Goal: Transaction & Acquisition: Purchase product/service

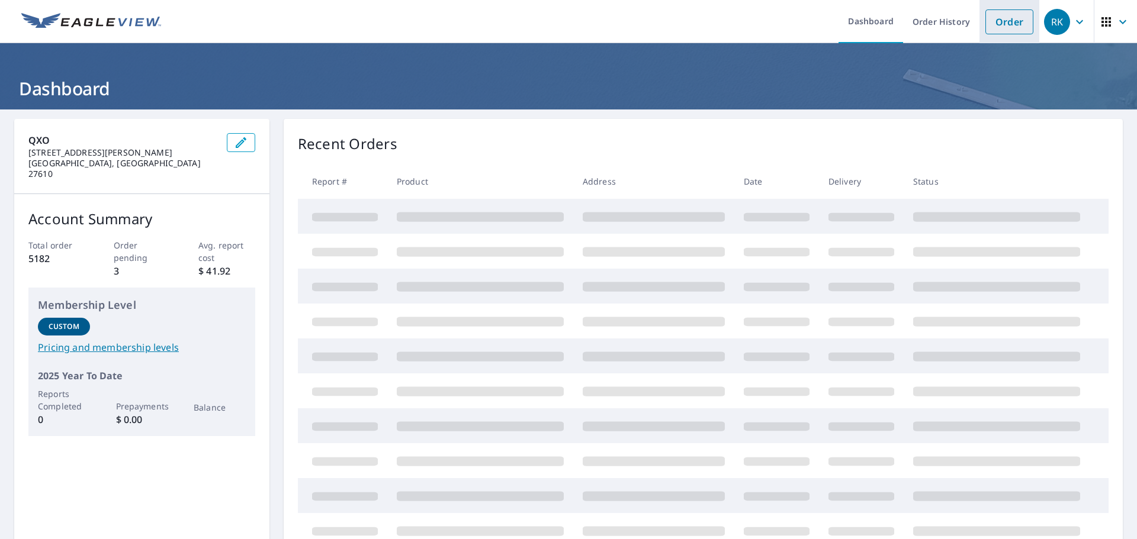
click at [1003, 19] on link "Order" at bounding box center [1009, 21] width 48 height 25
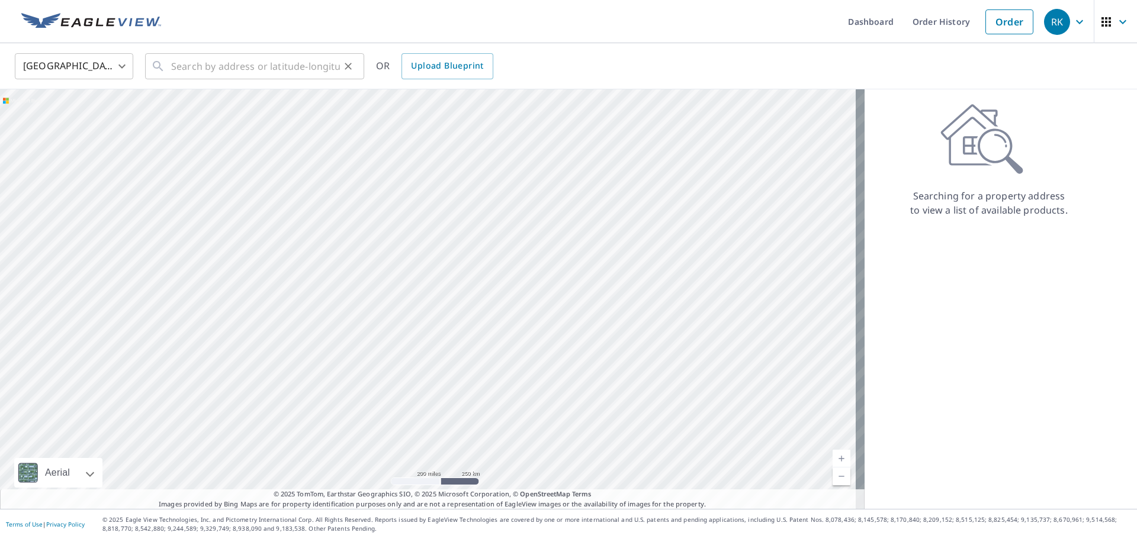
click at [346, 63] on icon "Clear" at bounding box center [348, 66] width 7 height 7
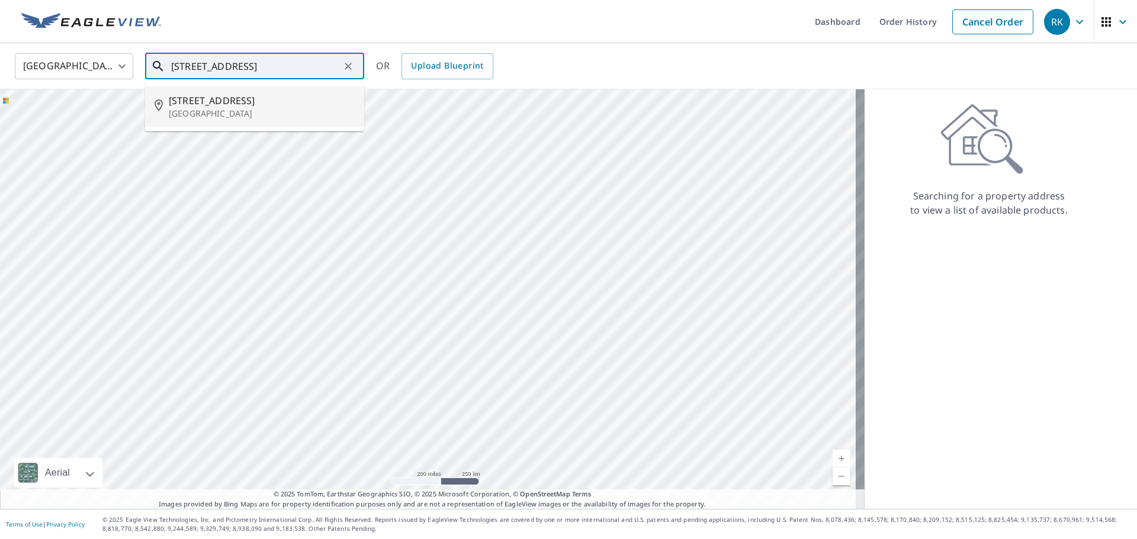
click at [218, 114] on p "[GEOGRAPHIC_DATA]" at bounding box center [262, 114] width 186 height 12
type input "[STREET_ADDRESS]"
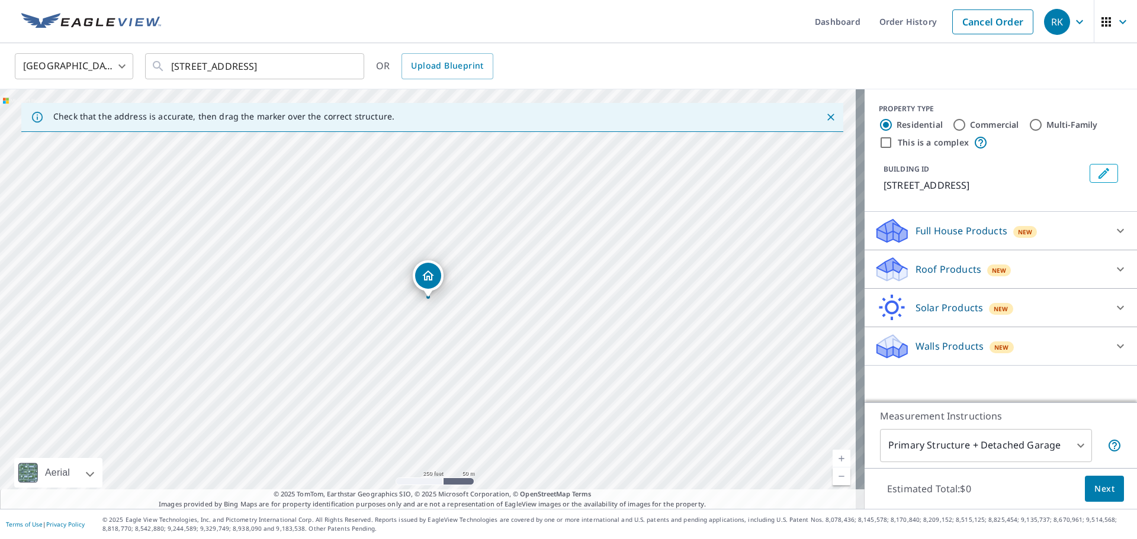
click at [950, 272] on p "Roof Products" at bounding box center [949, 269] width 66 height 14
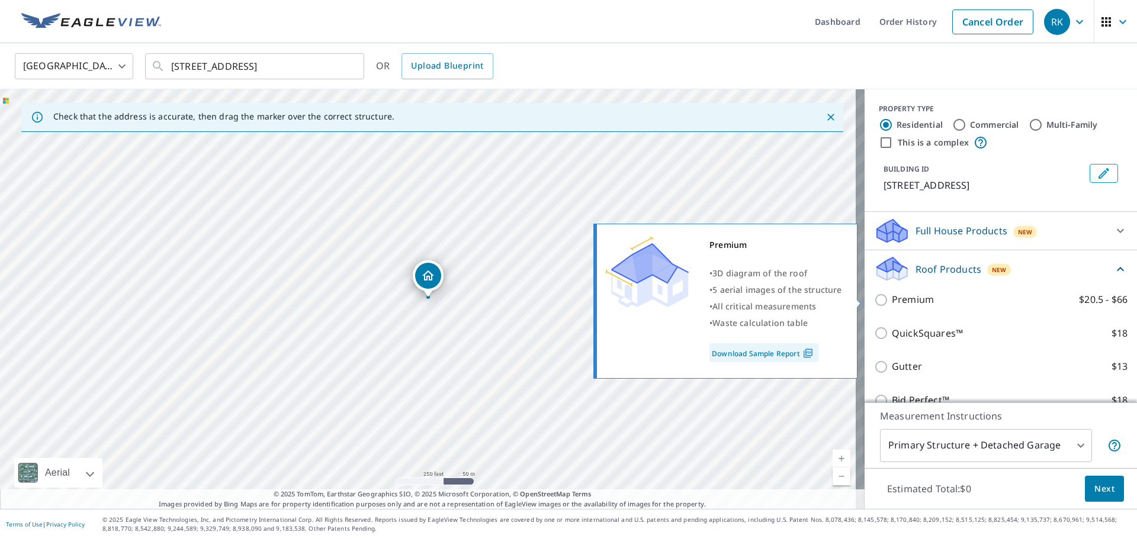
click at [874, 298] on input "Premium $20.5 - $66" at bounding box center [883, 300] width 18 height 14
checkbox input "true"
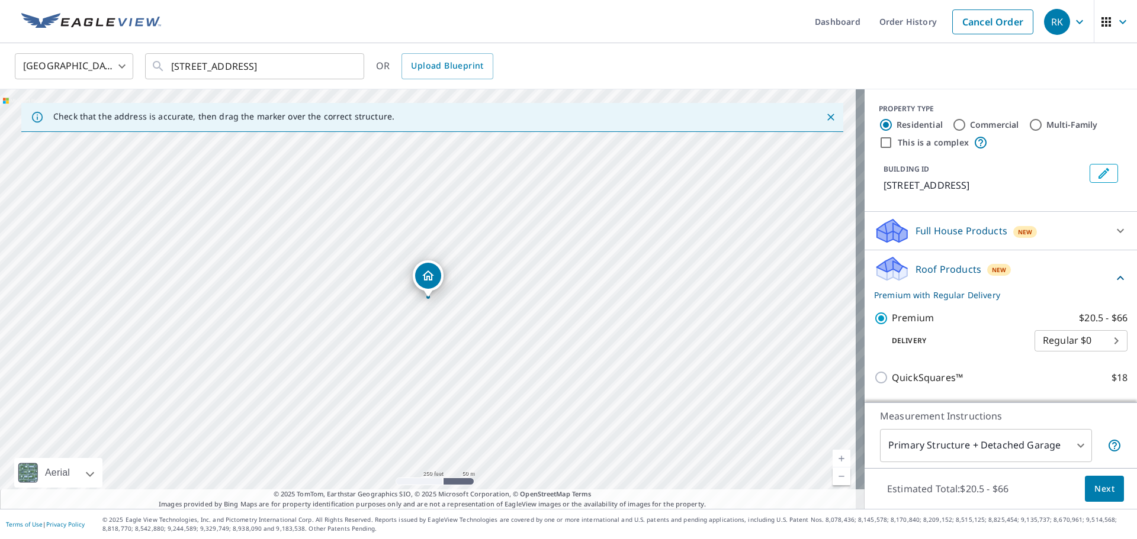
click at [1094, 494] on span "Next" at bounding box center [1104, 489] width 20 height 15
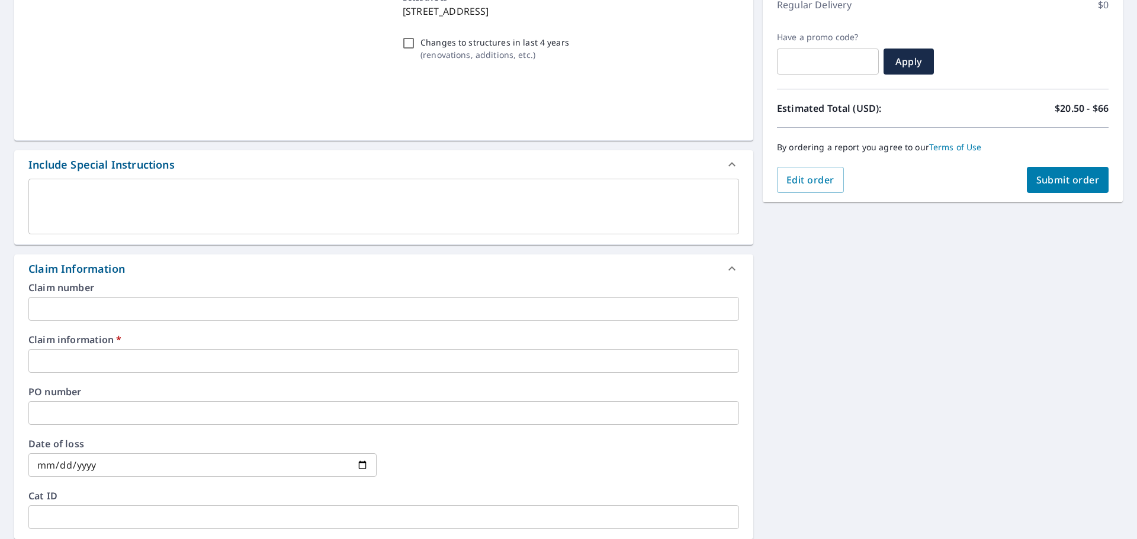
scroll to position [178, 0]
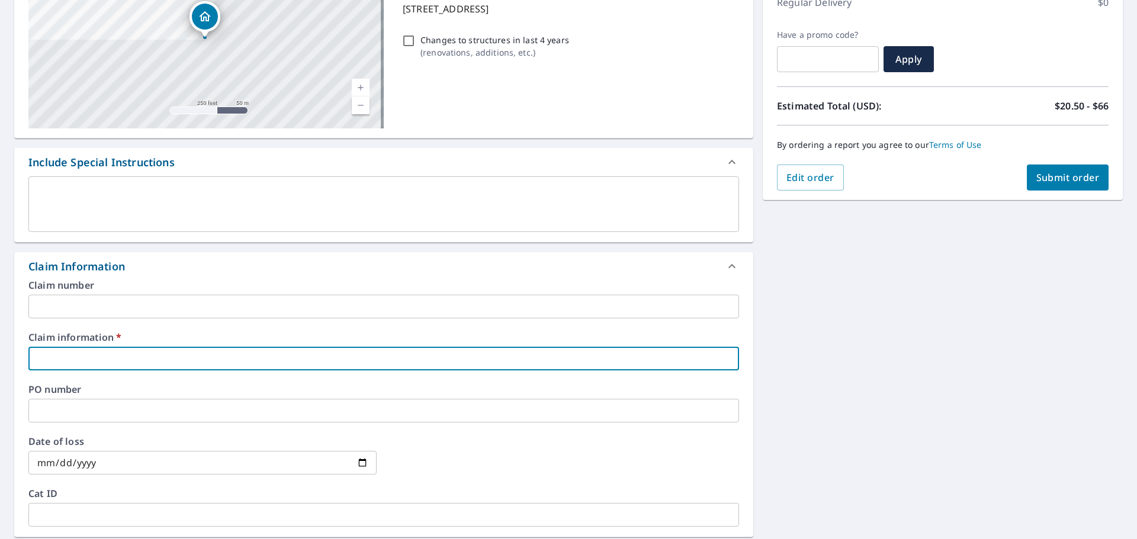
click at [54, 357] on input "text" at bounding box center [383, 359] width 711 height 24
type input "497496"
checkbox input "true"
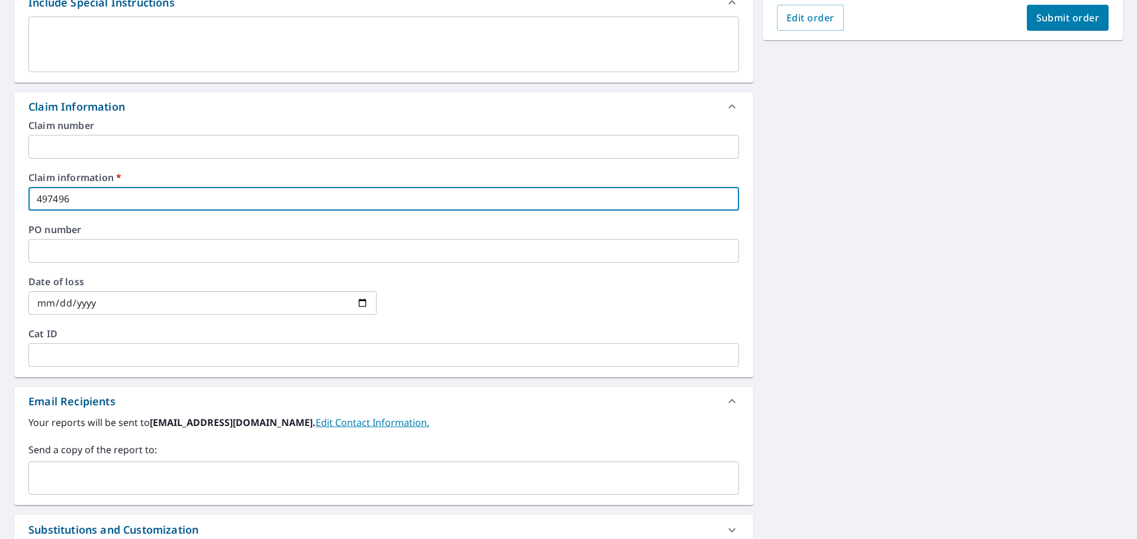
scroll to position [355, 0]
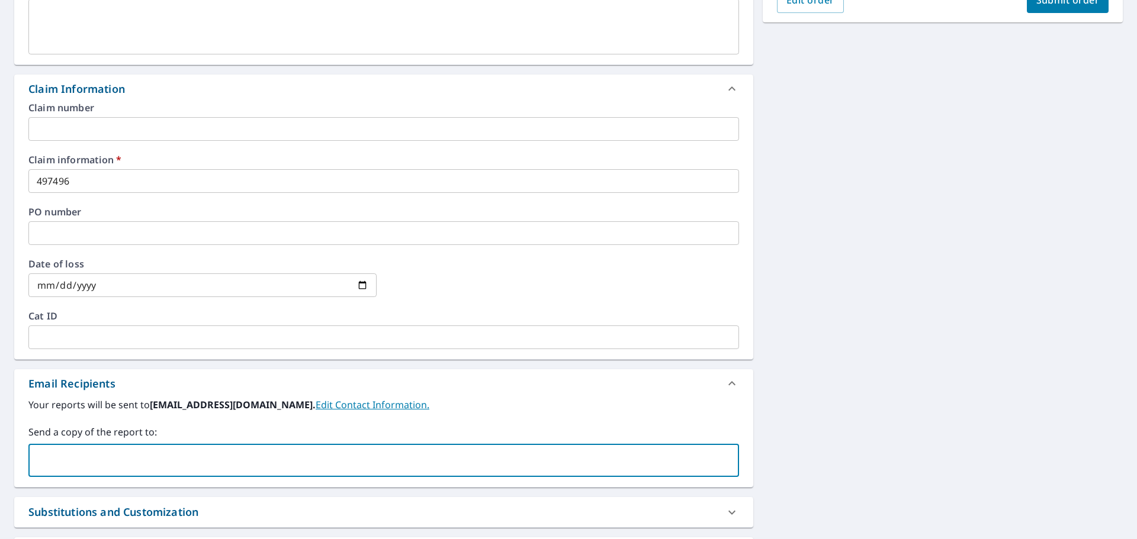
click at [57, 458] on input "text" at bounding box center [375, 460] width 682 height 23
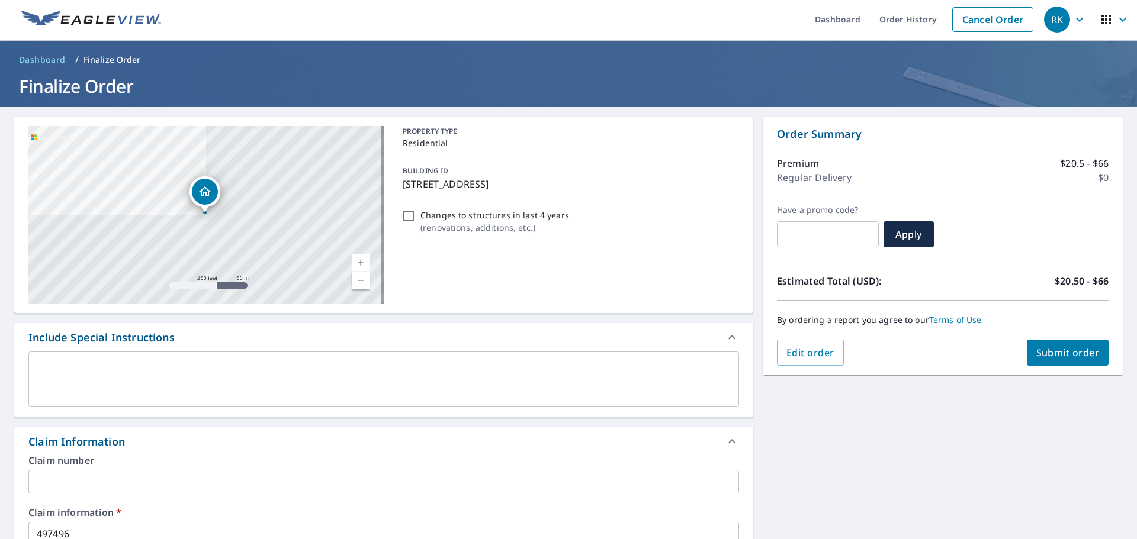
scroll to position [0, 0]
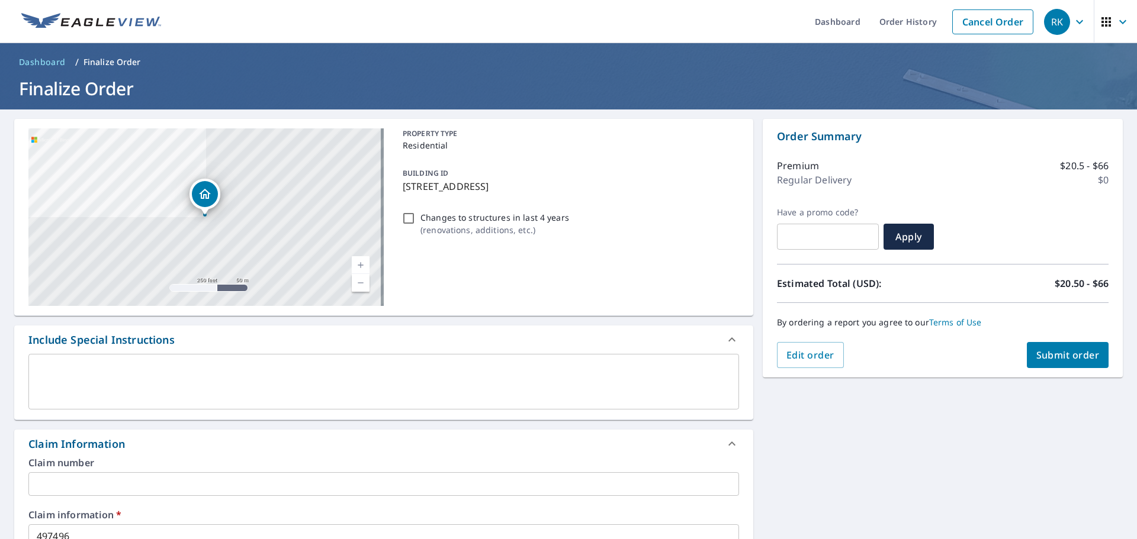
type input "[PERSON_NAME][EMAIL_ADDRESS][PERSON_NAME][DOMAIN_NAME]"
click at [1058, 355] on span "Submit order" at bounding box center [1067, 355] width 63 height 13
checkbox input "true"
